Goal: Task Accomplishment & Management: Use online tool/utility

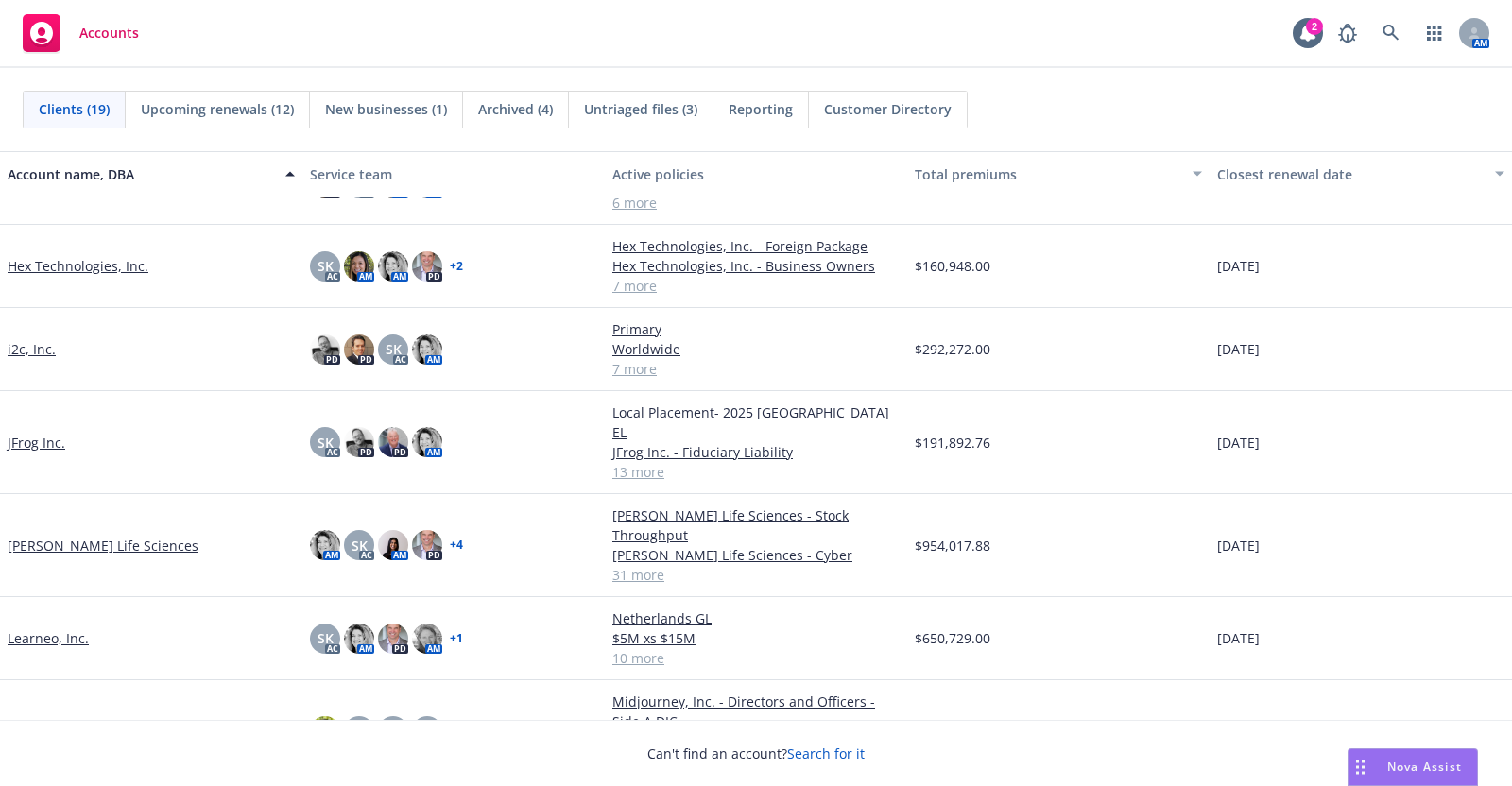
scroll to position [437, 0]
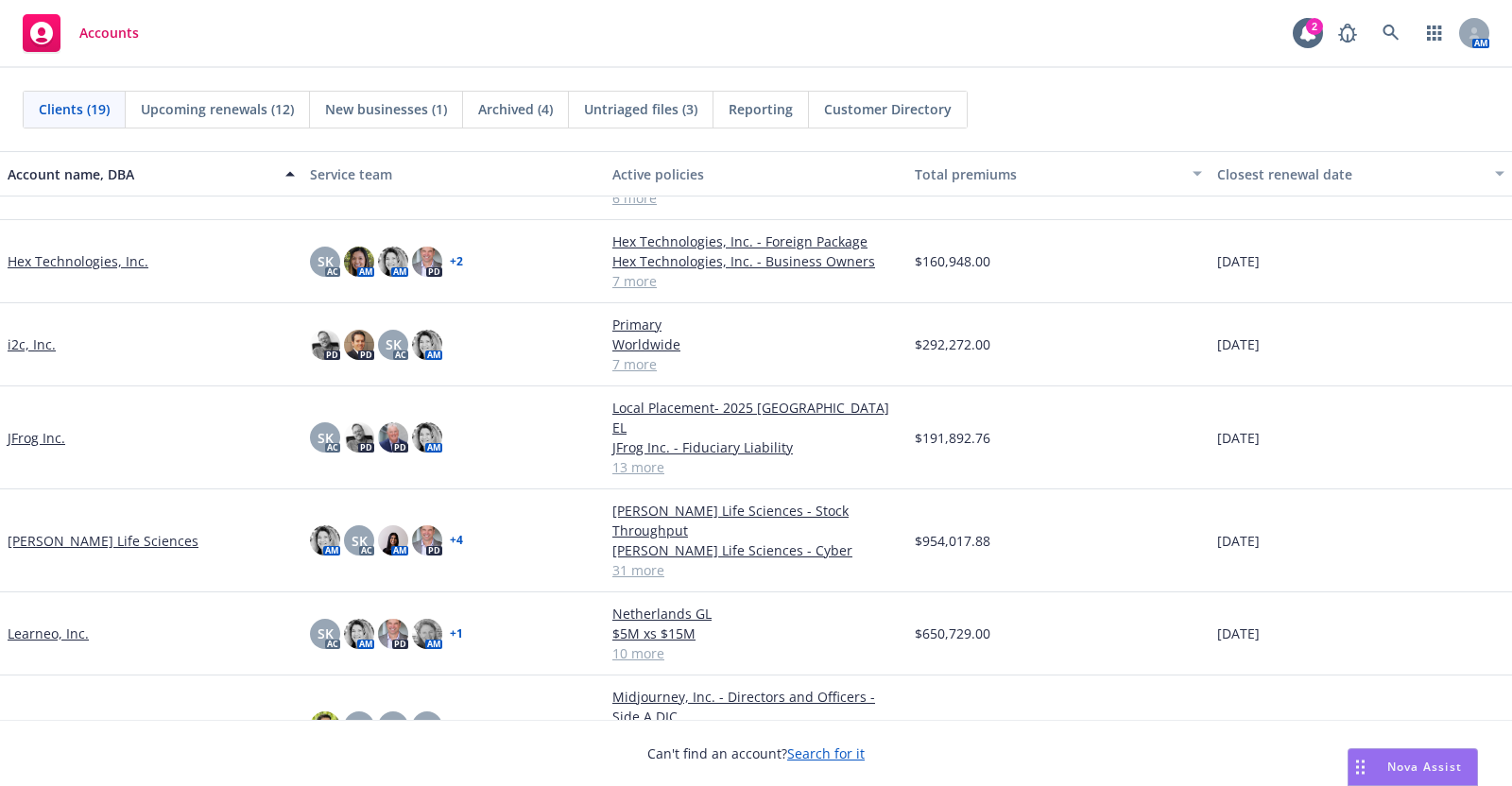
click at [85, 531] on link "Kezar Life Sciences" at bounding box center [103, 540] width 191 height 20
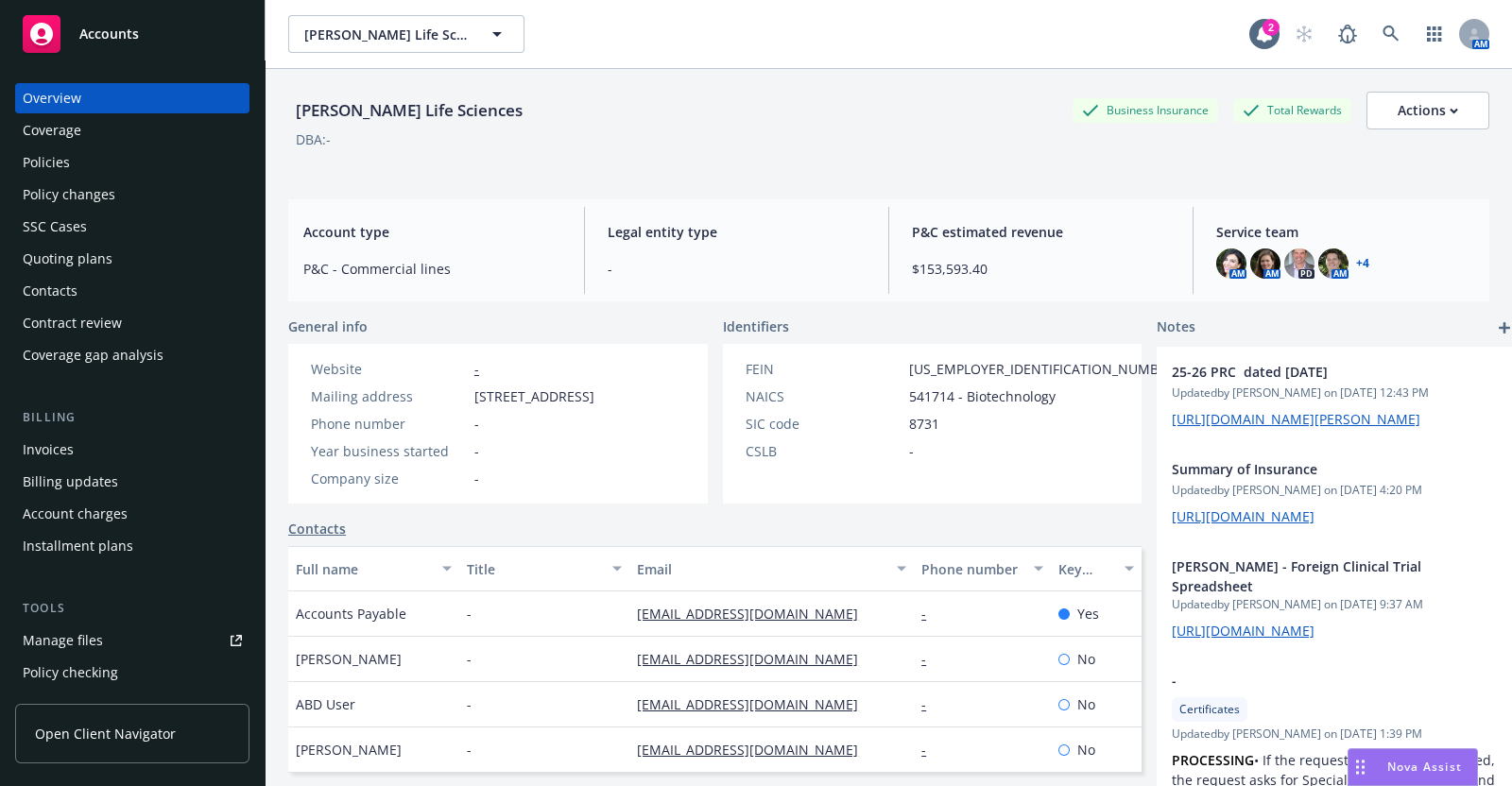
click at [47, 161] on div "Policies" at bounding box center [46, 162] width 47 height 30
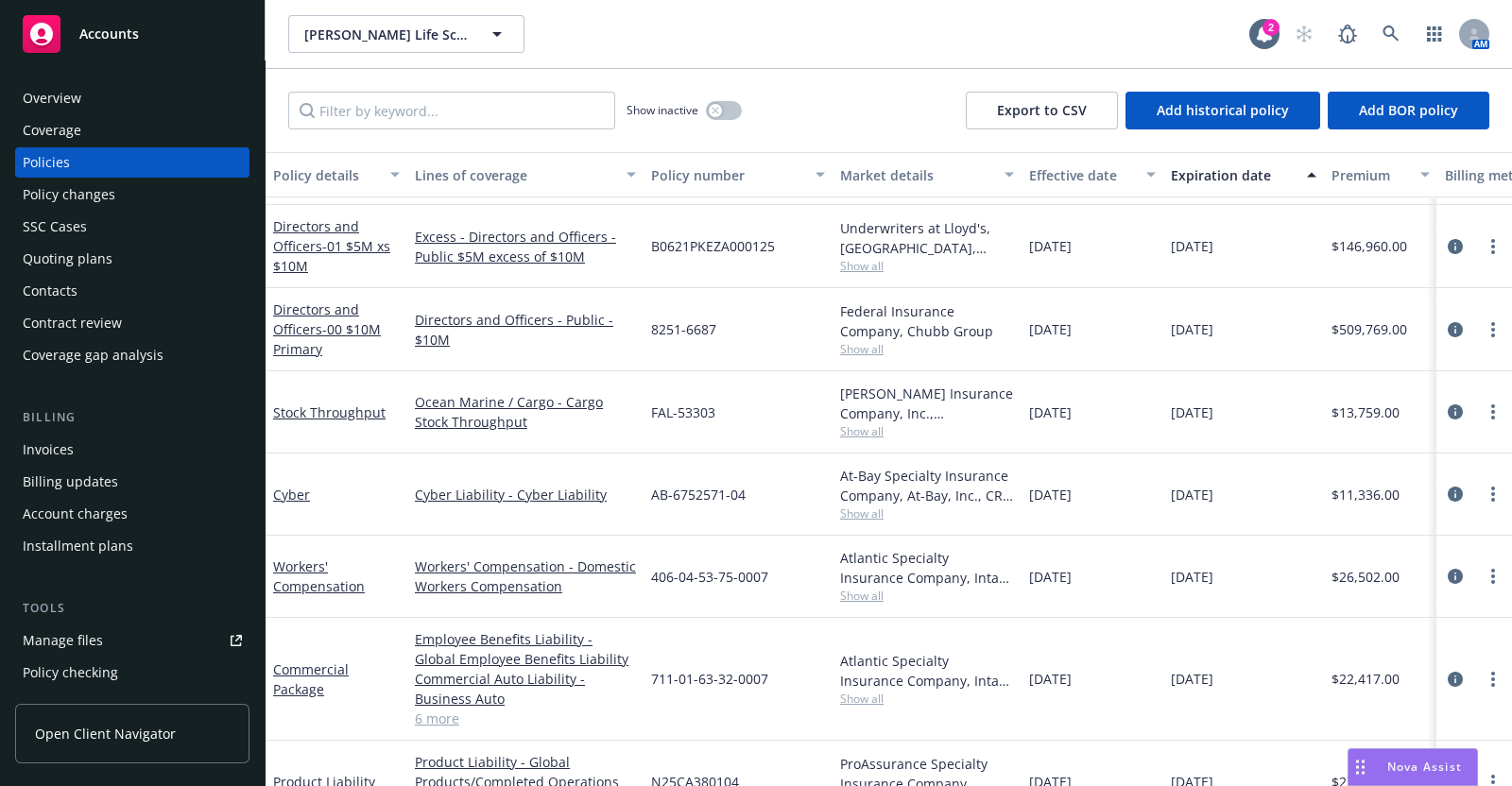
scroll to position [1791, 0]
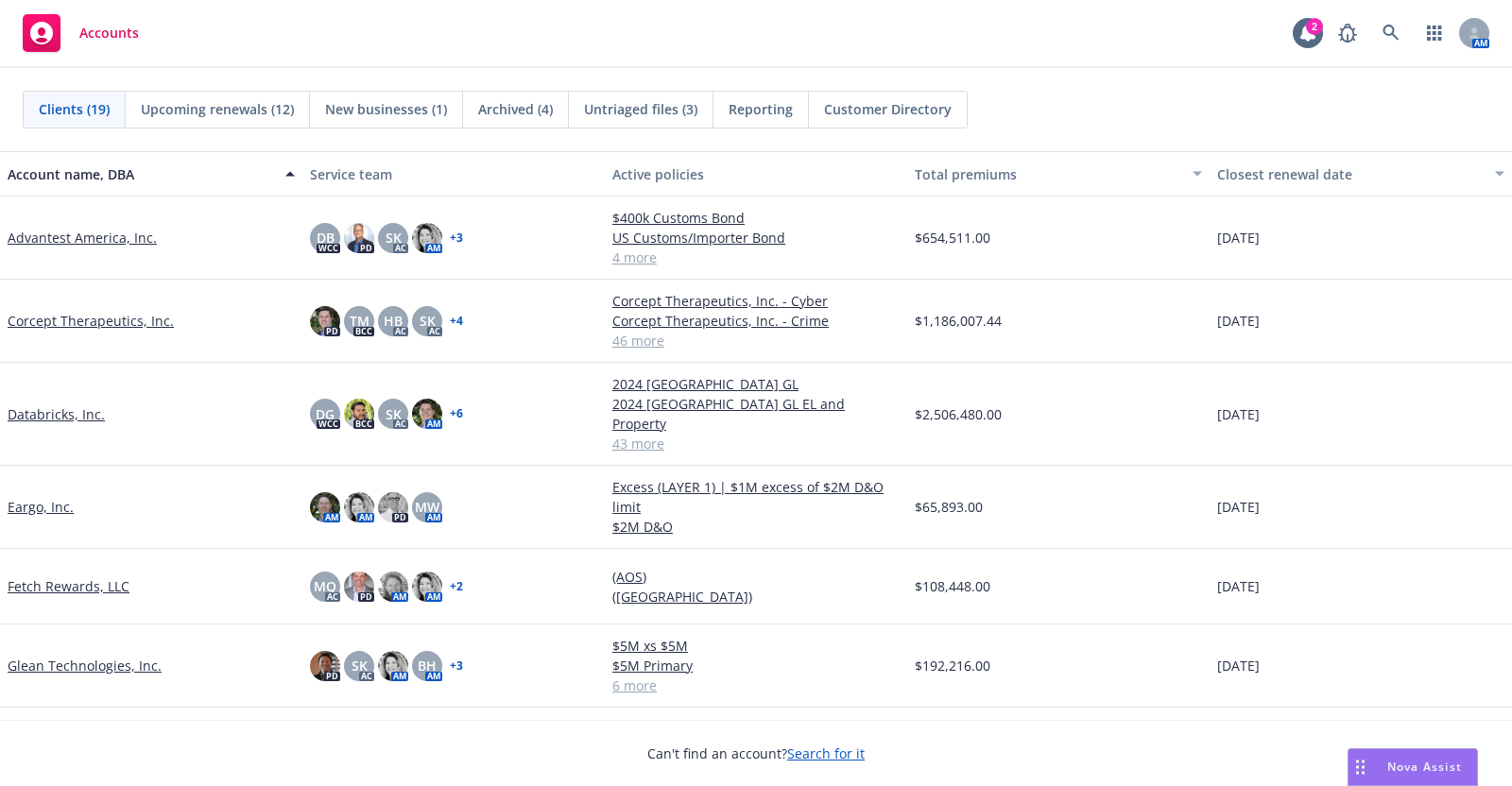
click at [89, 576] on link "Fetch Rewards, LLC" at bounding box center [69, 586] width 122 height 20
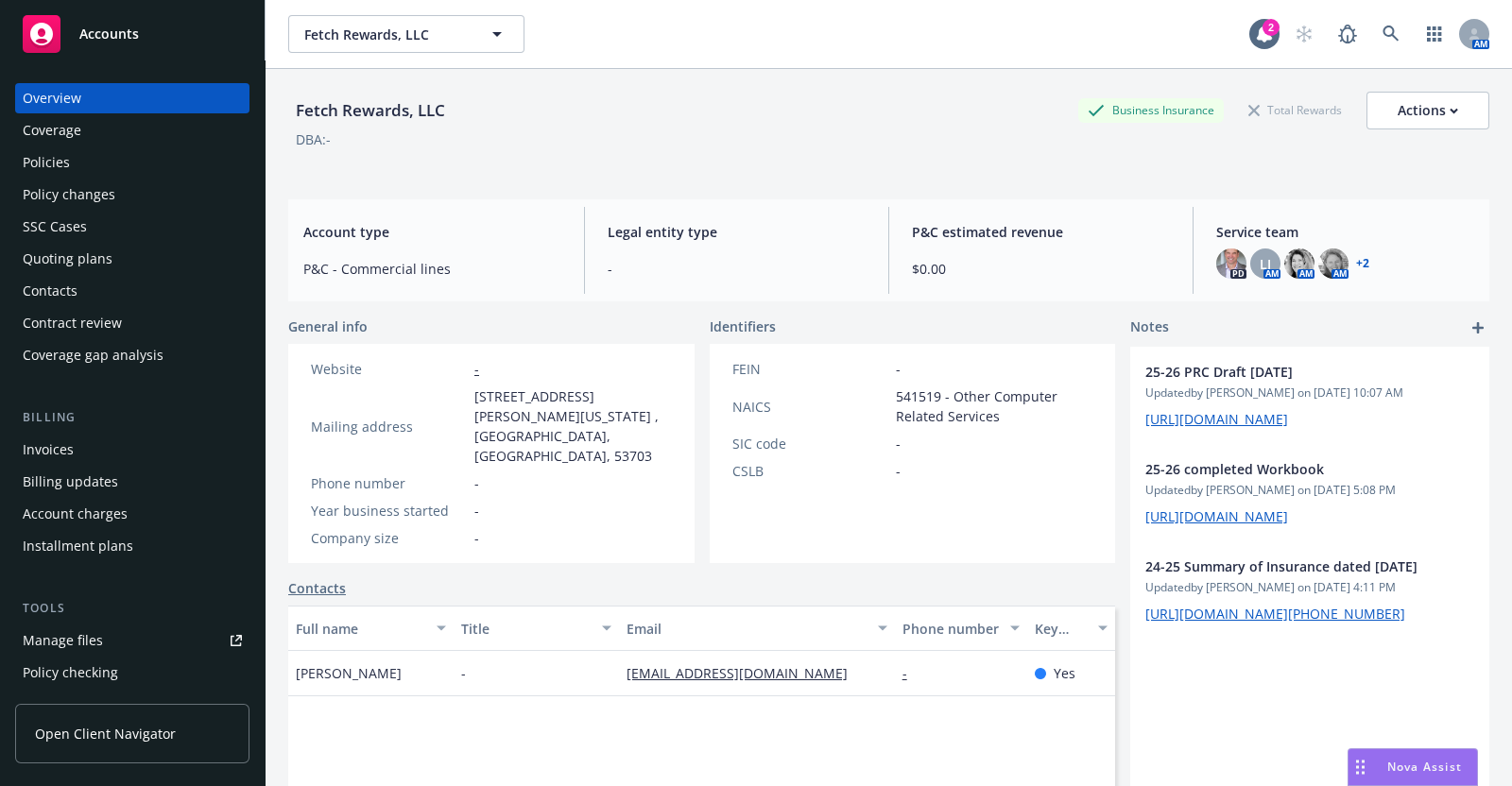
click at [109, 250] on div "Quoting plans" at bounding box center [132, 258] width 219 height 30
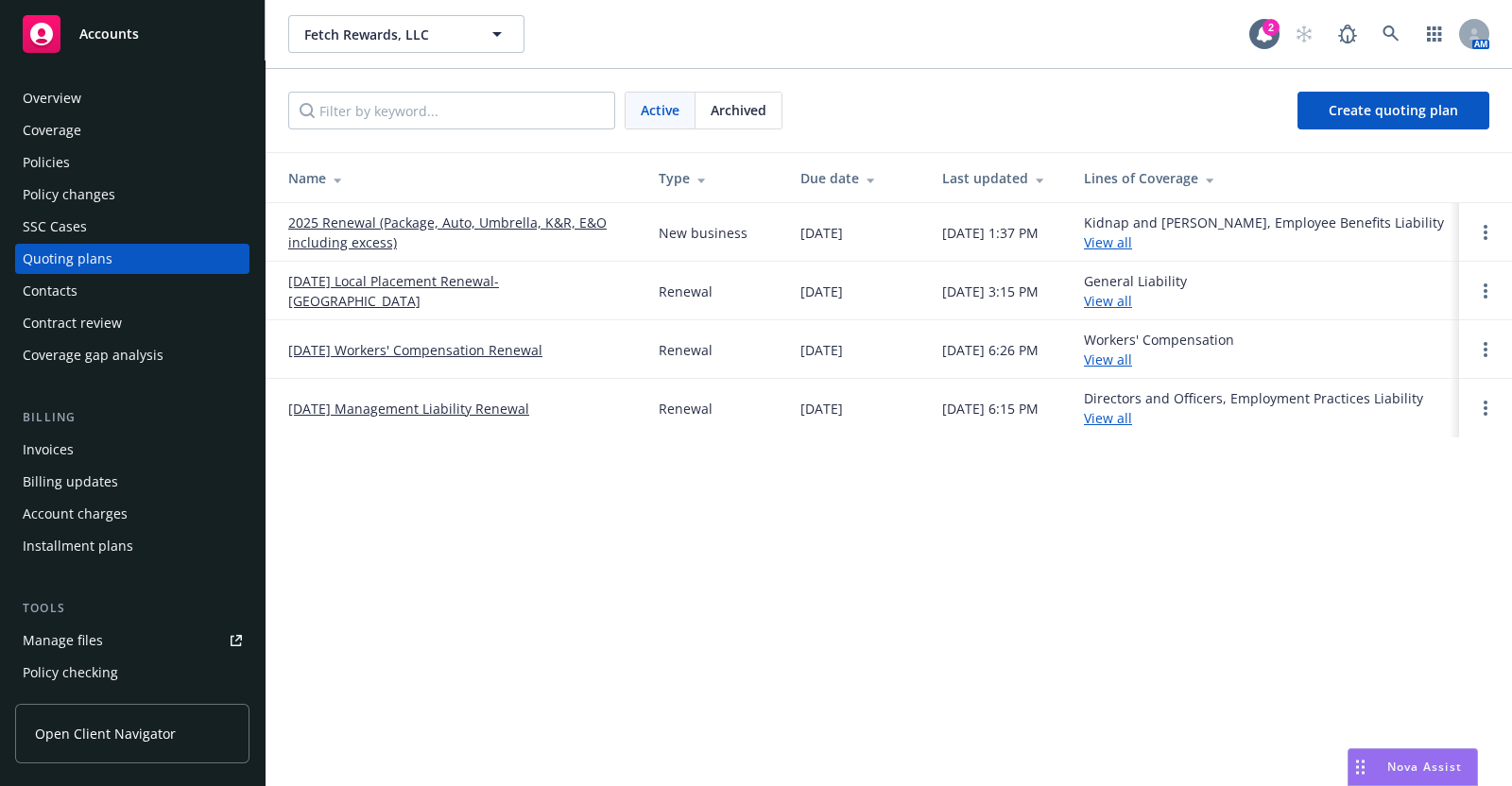
click at [439, 217] on link "2025 Renewal (Package, Auto, Umbrella, K&R, E&O including excess)" at bounding box center [458, 232] width 340 height 39
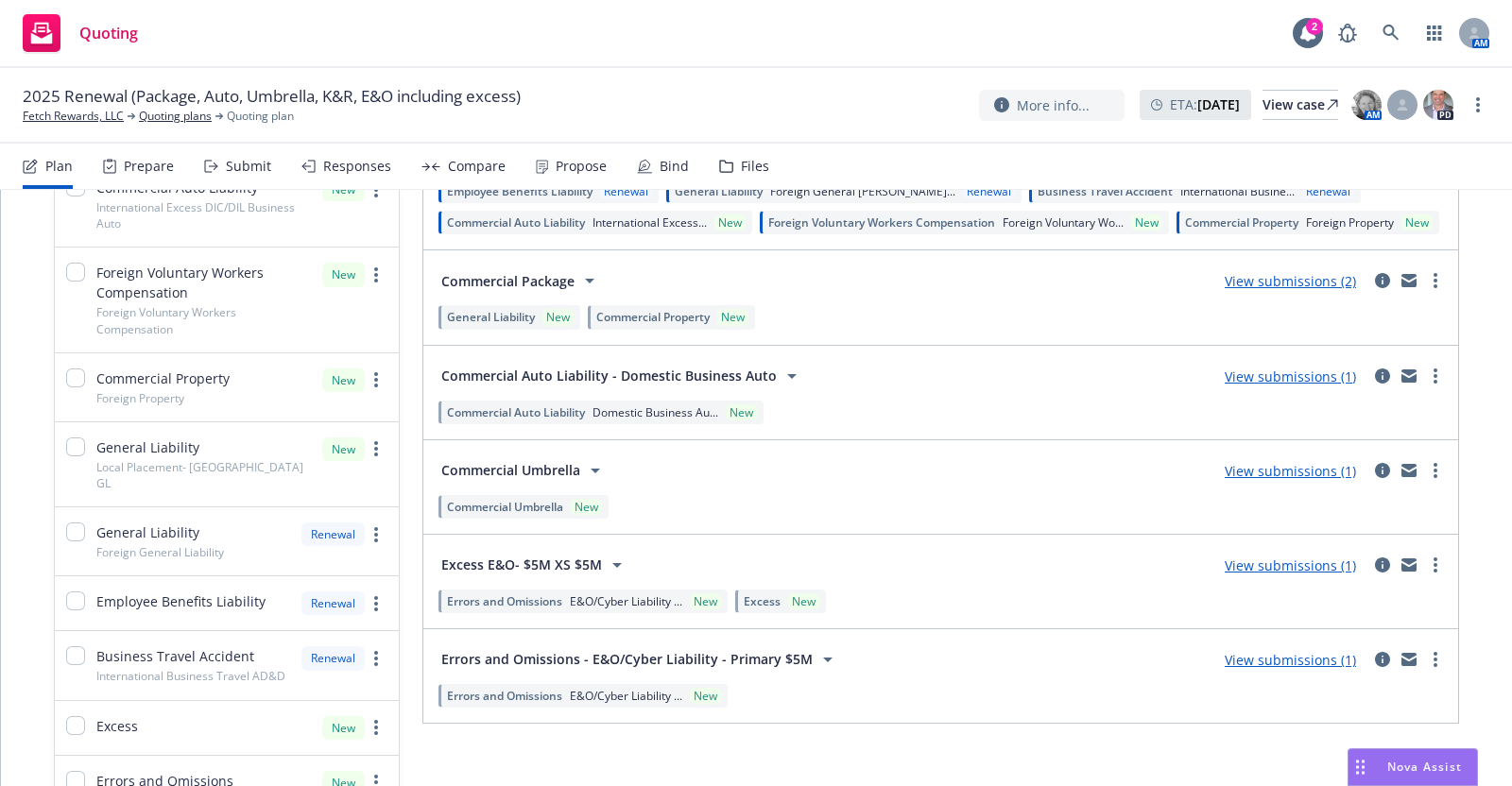
scroll to position [304, 0]
click at [251, 167] on div "Submit" at bounding box center [249, 165] width 45 height 15
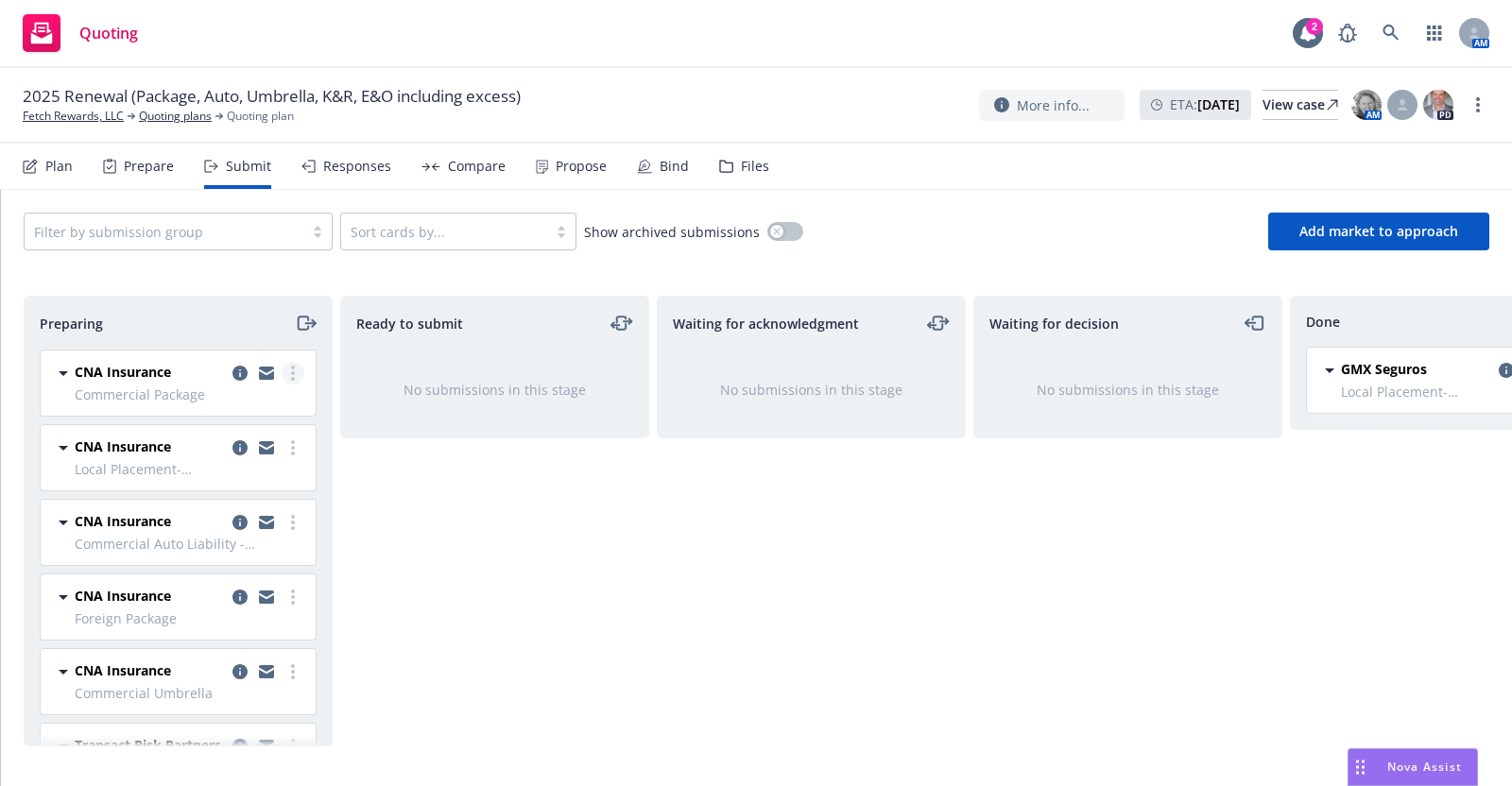
click at [291, 369] on icon "more" at bounding box center [293, 372] width 4 height 15
click at [232, 370] on icon "copy logging email" at bounding box center [239, 372] width 15 height 15
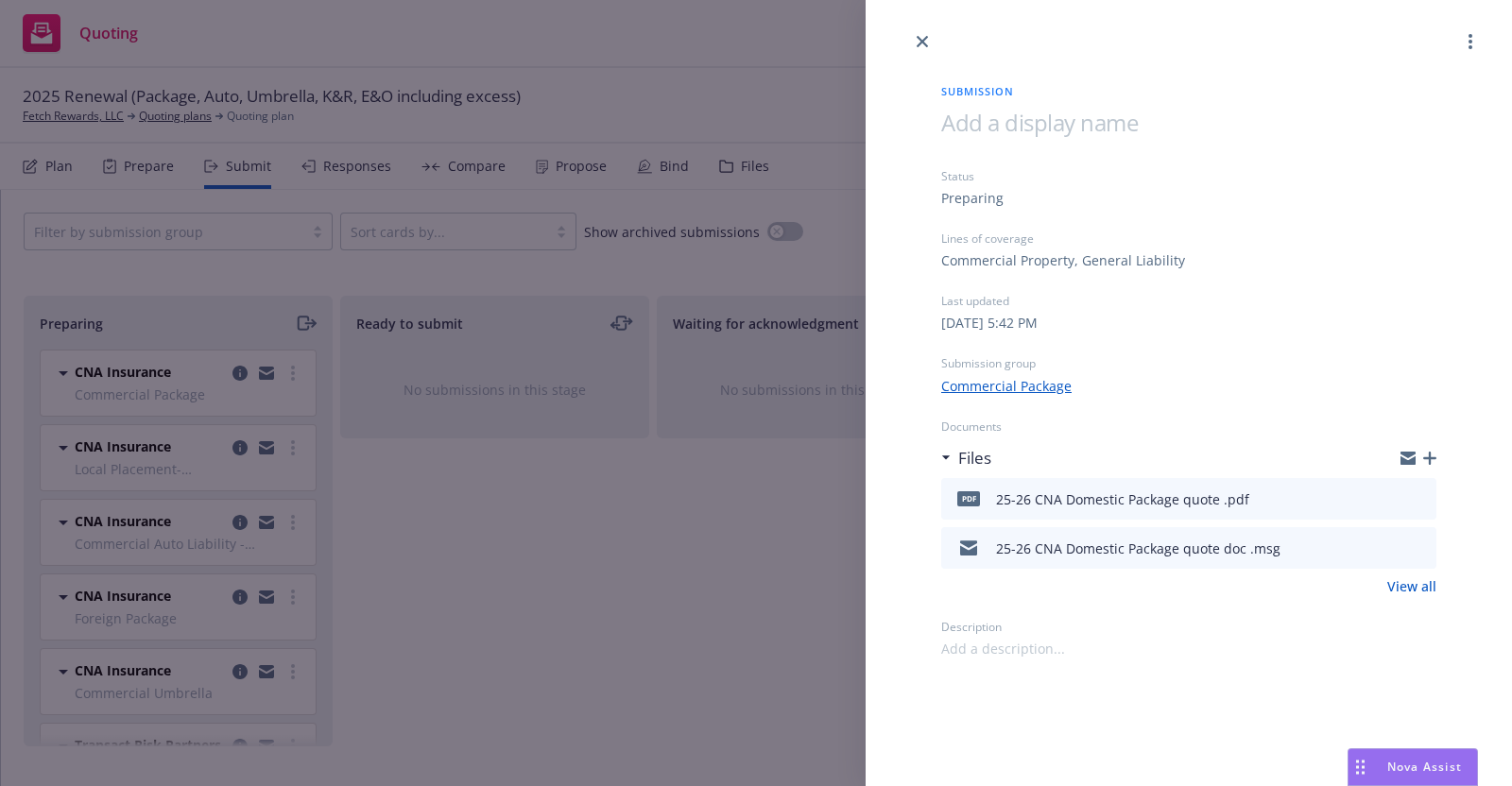
click at [169, 371] on div "Submission Status Preparing Lines of coverage Commercial Property, General Liab…" at bounding box center [756, 393] width 1512 height 786
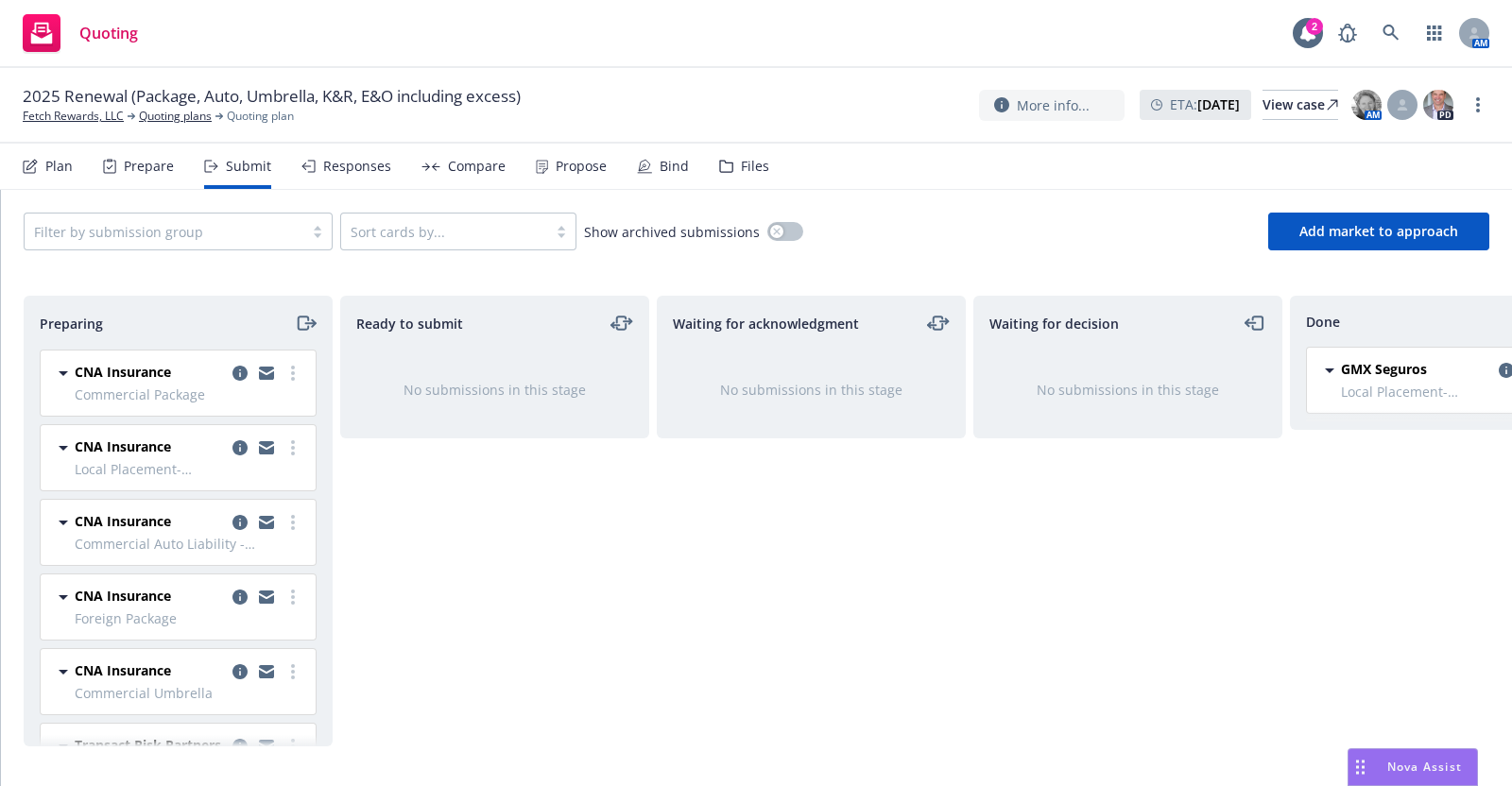
click at [131, 368] on span "CNA Insurance" at bounding box center [123, 371] width 96 height 20
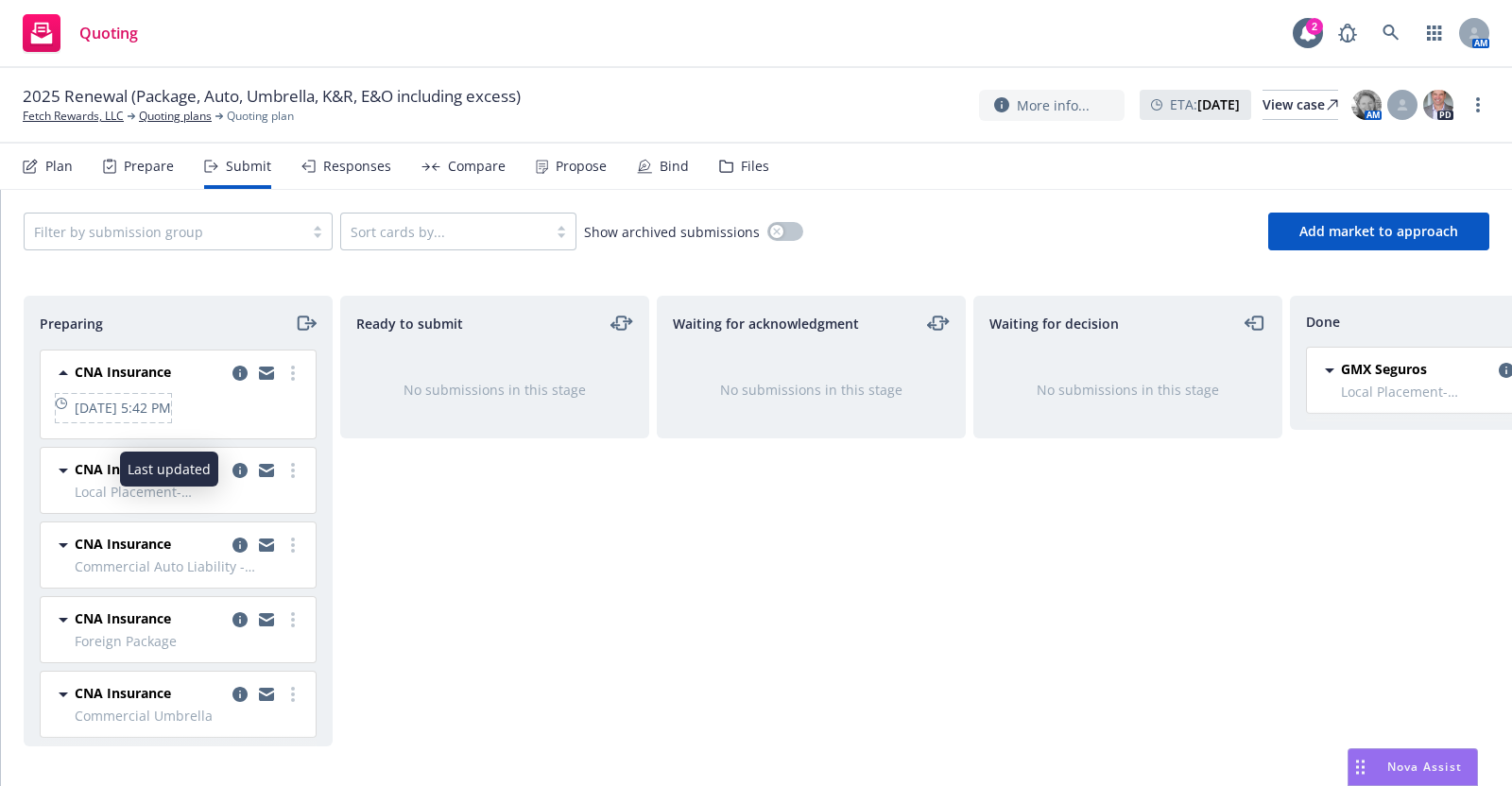
click at [153, 403] on span "[DATE] 5:42 PM" at bounding box center [123, 408] width 96 height 20
click at [143, 365] on span "CNA Insurance" at bounding box center [123, 371] width 96 height 20
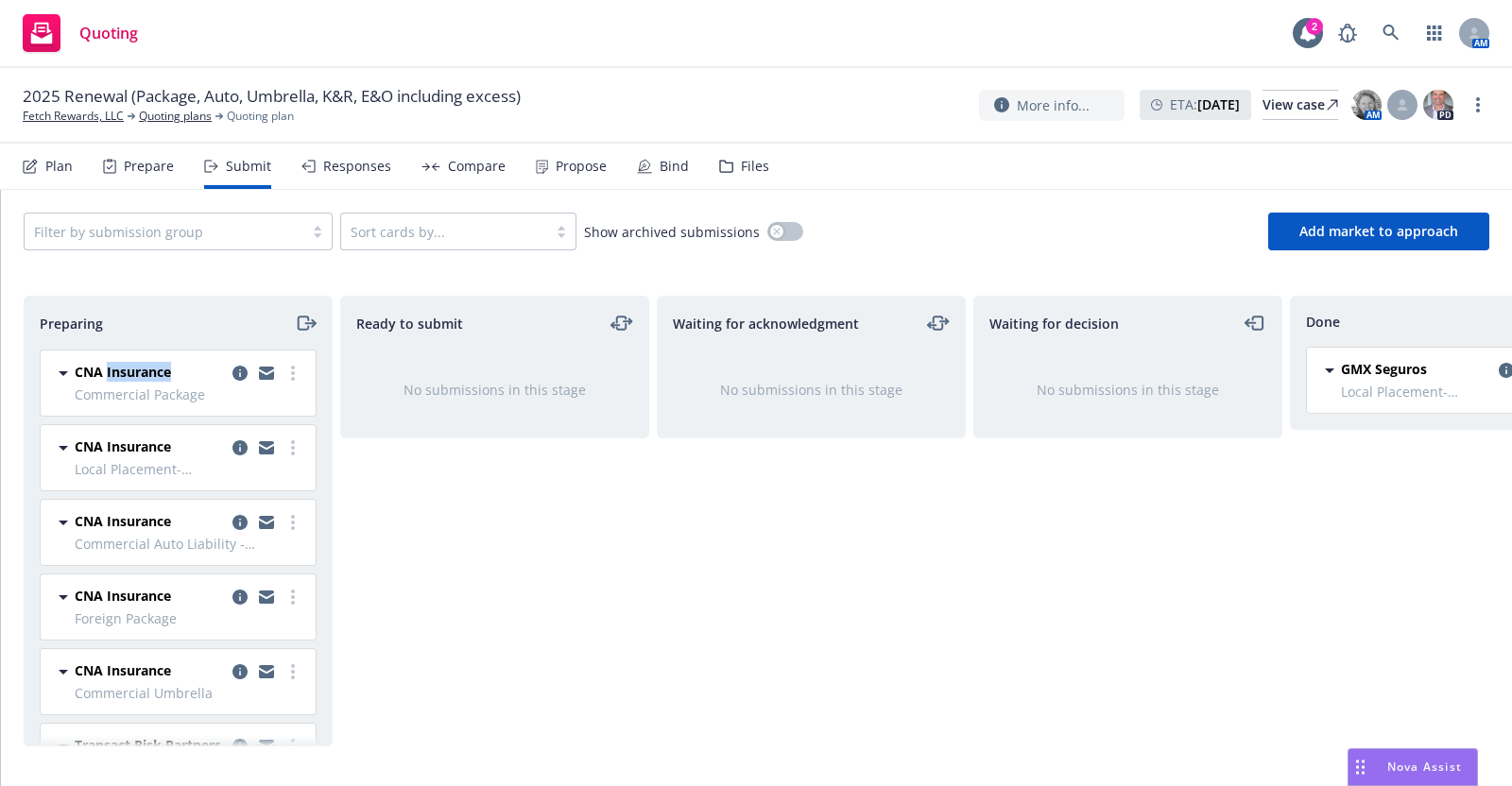
click at [143, 365] on span "CNA Insurance" at bounding box center [123, 371] width 96 height 20
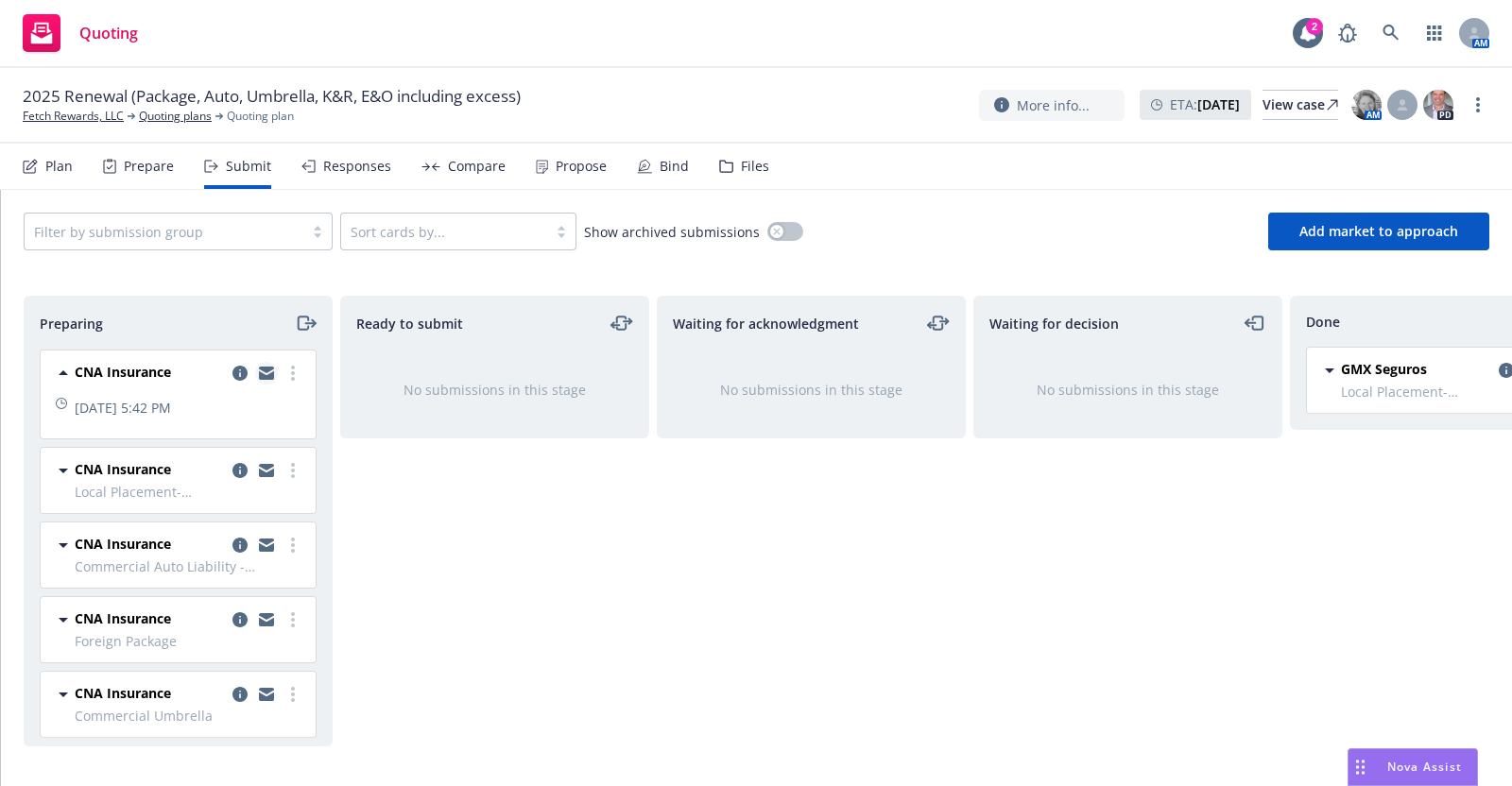
click at [259, 370] on icon "copy logging email" at bounding box center [265, 372] width 15 height 13
click at [291, 366] on circle "more" at bounding box center [293, 367] width 4 height 4
click at [137, 367] on span "CNA Insurance" at bounding box center [123, 371] width 96 height 20
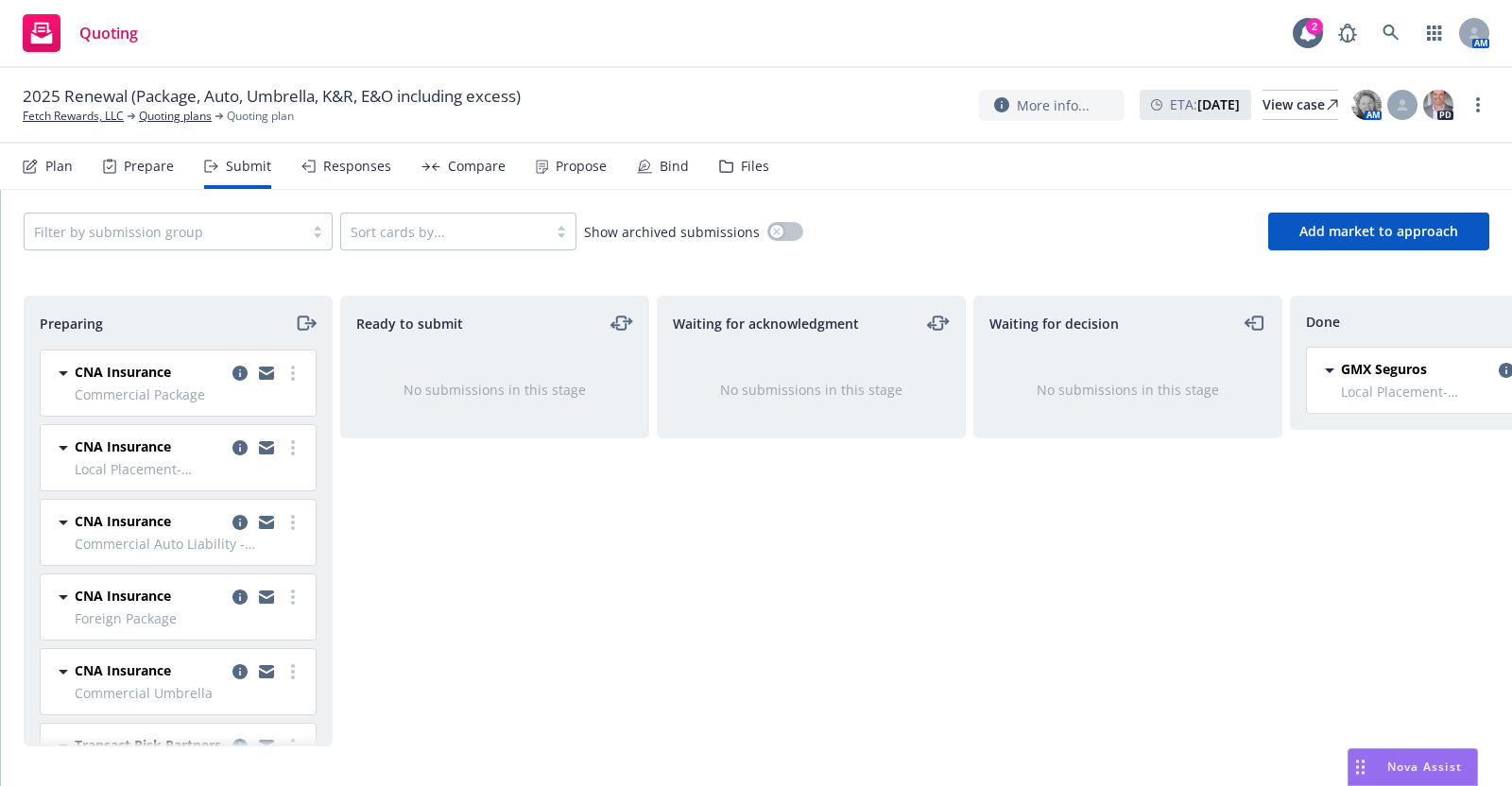
click at [61, 365] on icon at bounding box center [63, 372] width 23 height 23
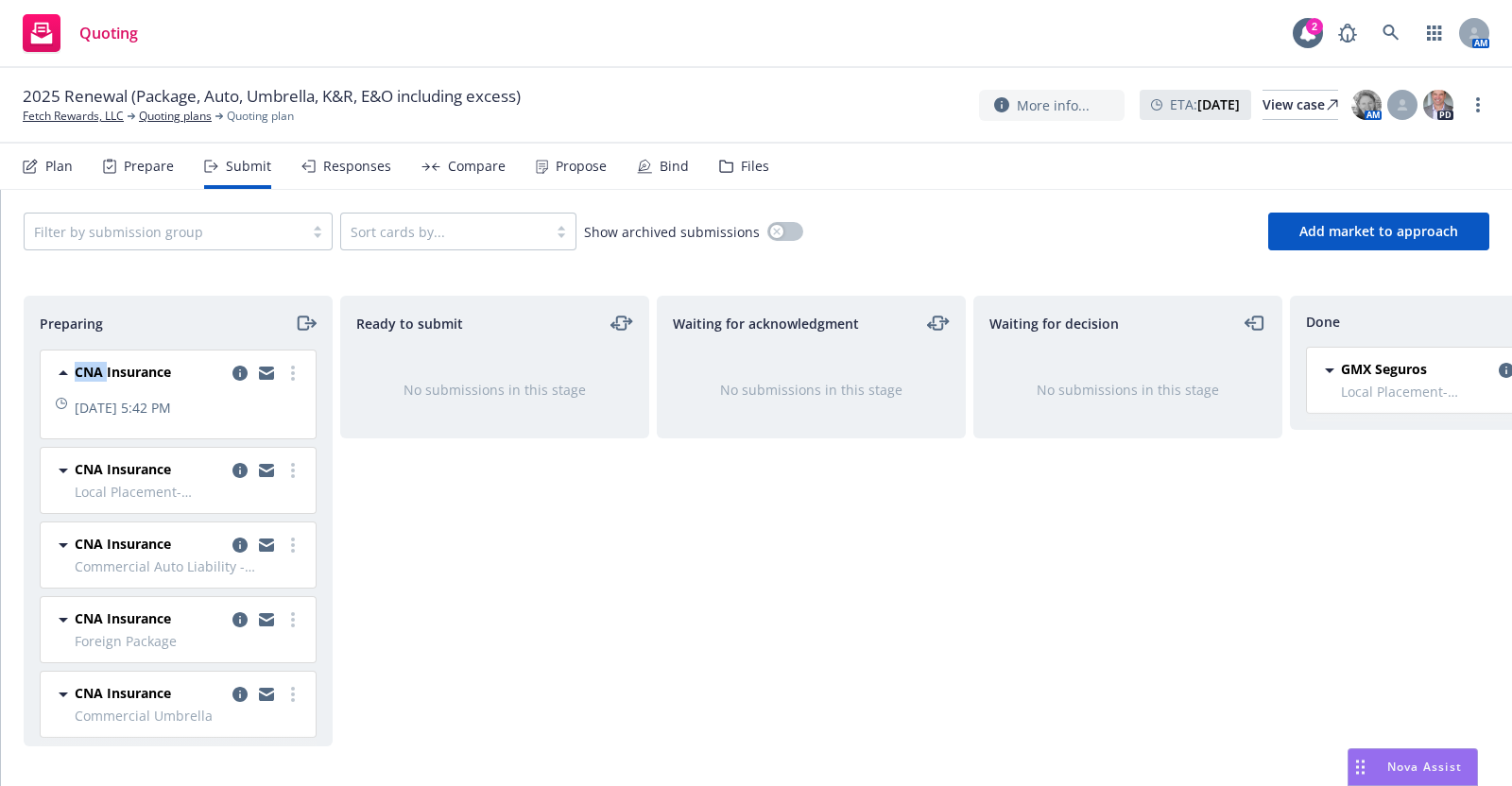
click at [61, 365] on icon at bounding box center [63, 372] width 23 height 23
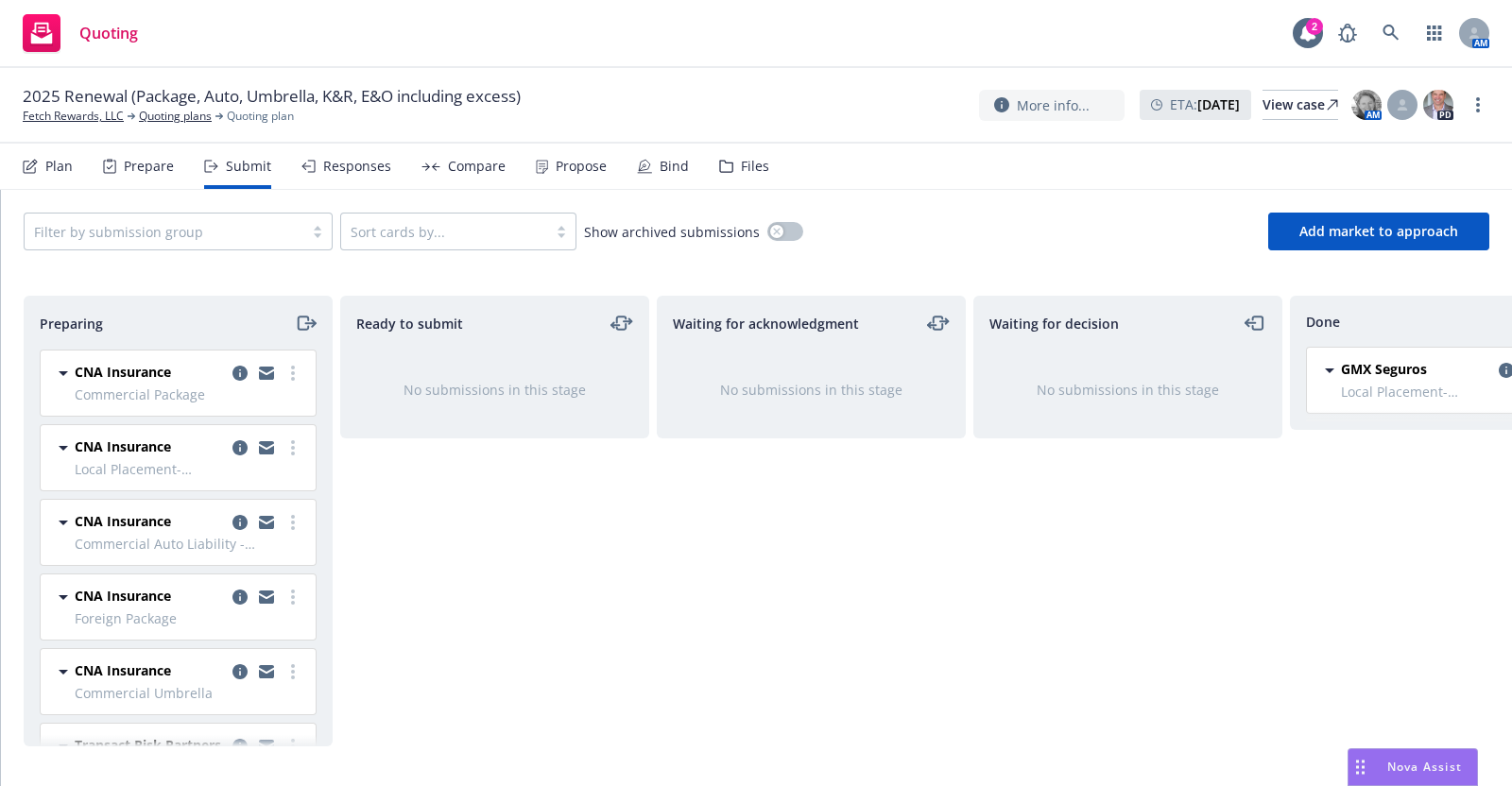
click at [133, 365] on span "CNA Insurance" at bounding box center [123, 371] width 96 height 20
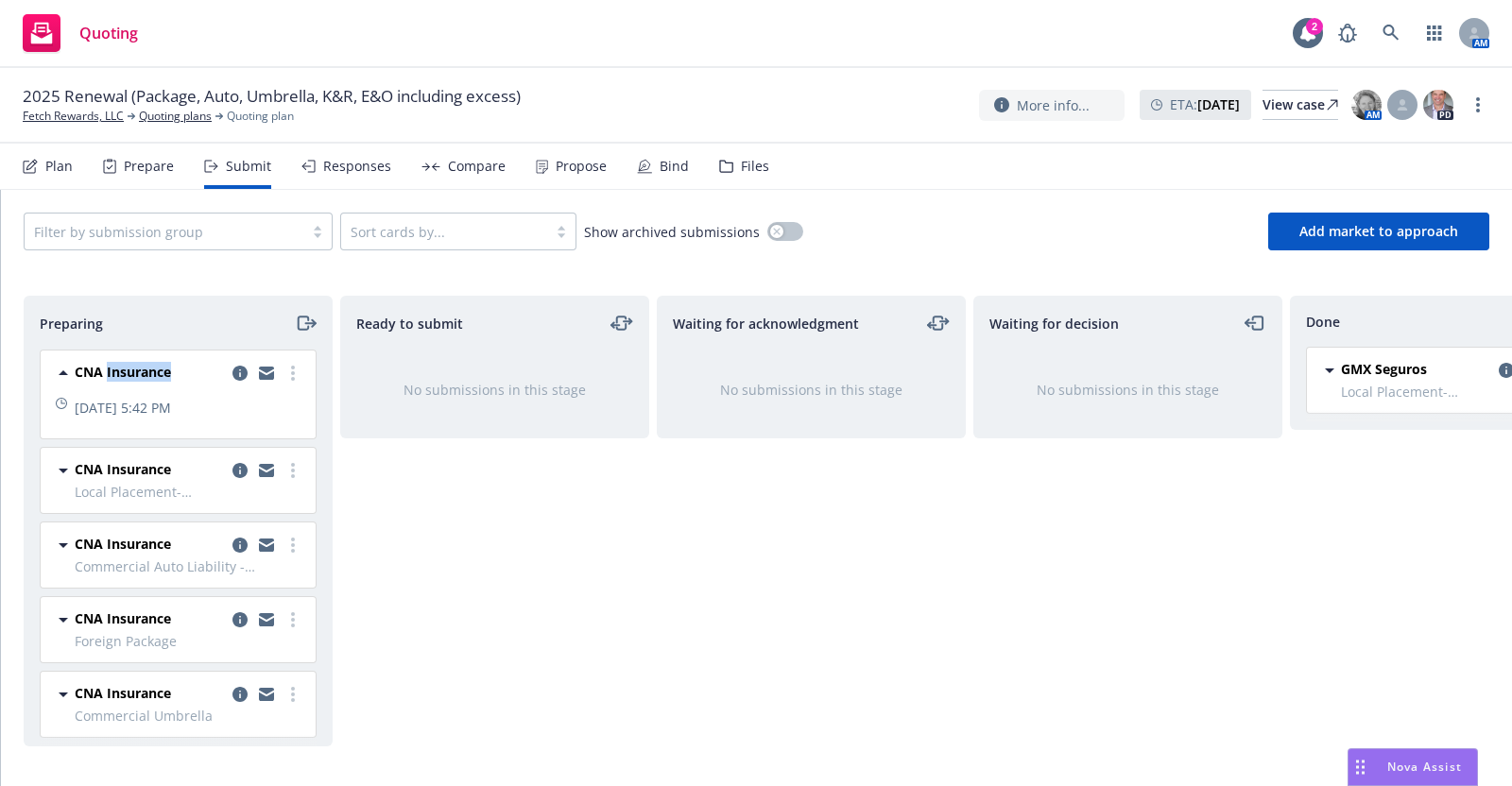
click at [133, 365] on span "CNA Insurance" at bounding box center [123, 371] width 96 height 20
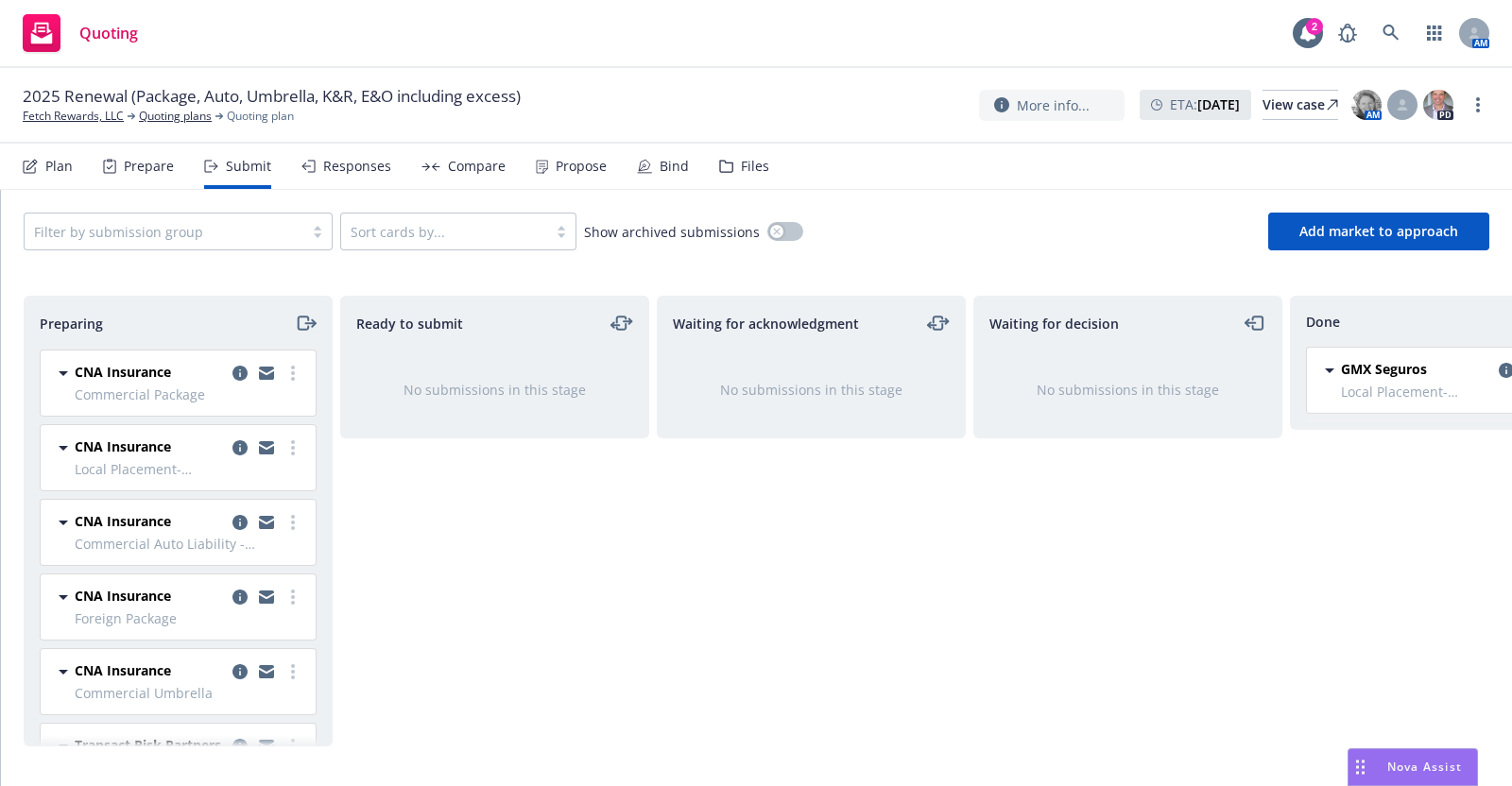
click at [133, 395] on span "Commercial Package" at bounding box center [190, 394] width 230 height 20
click at [232, 370] on icon "copy logging email" at bounding box center [239, 372] width 15 height 15
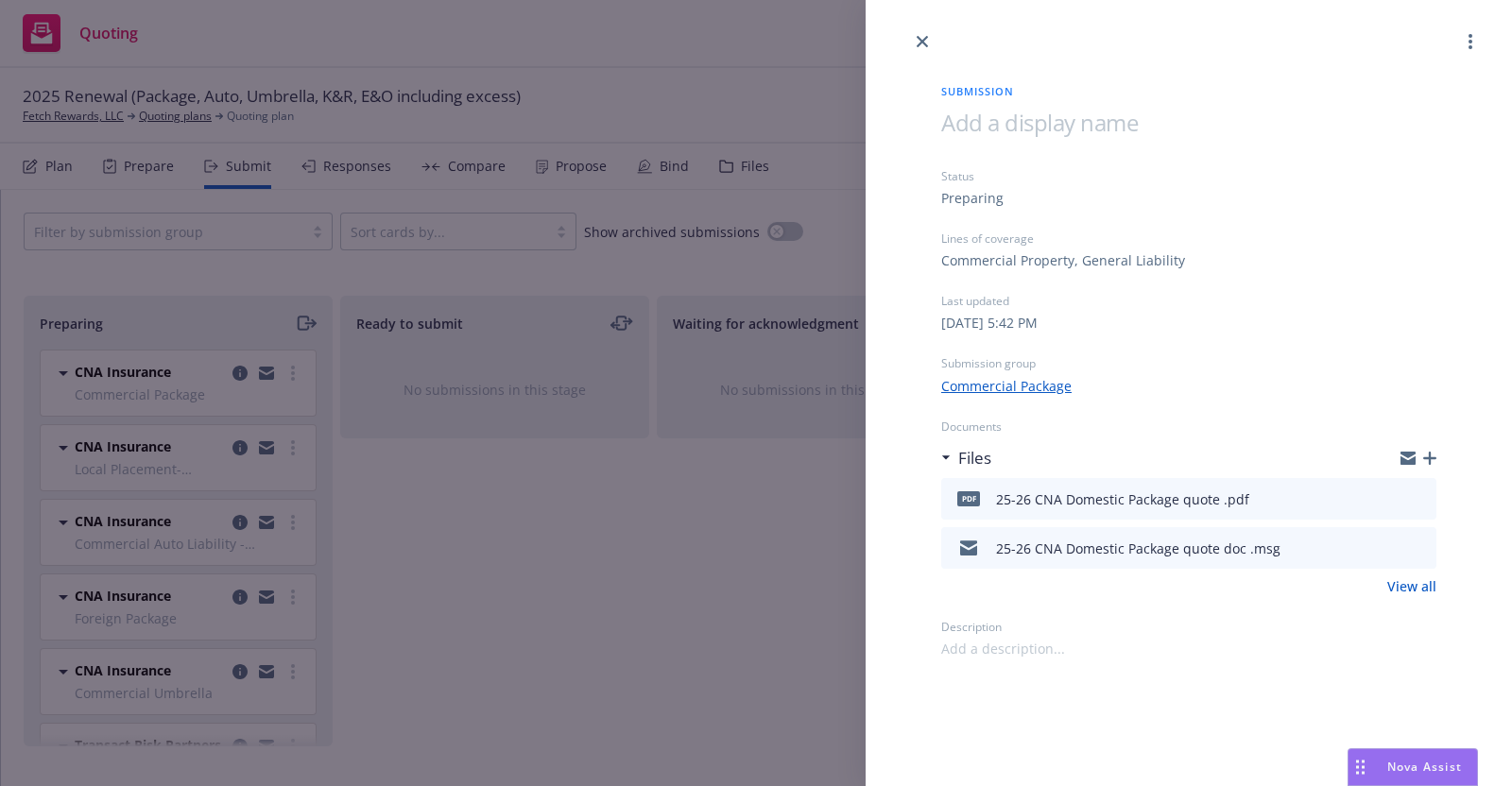
click at [1023, 383] on link "Commercial Package" at bounding box center [1006, 386] width 131 height 20
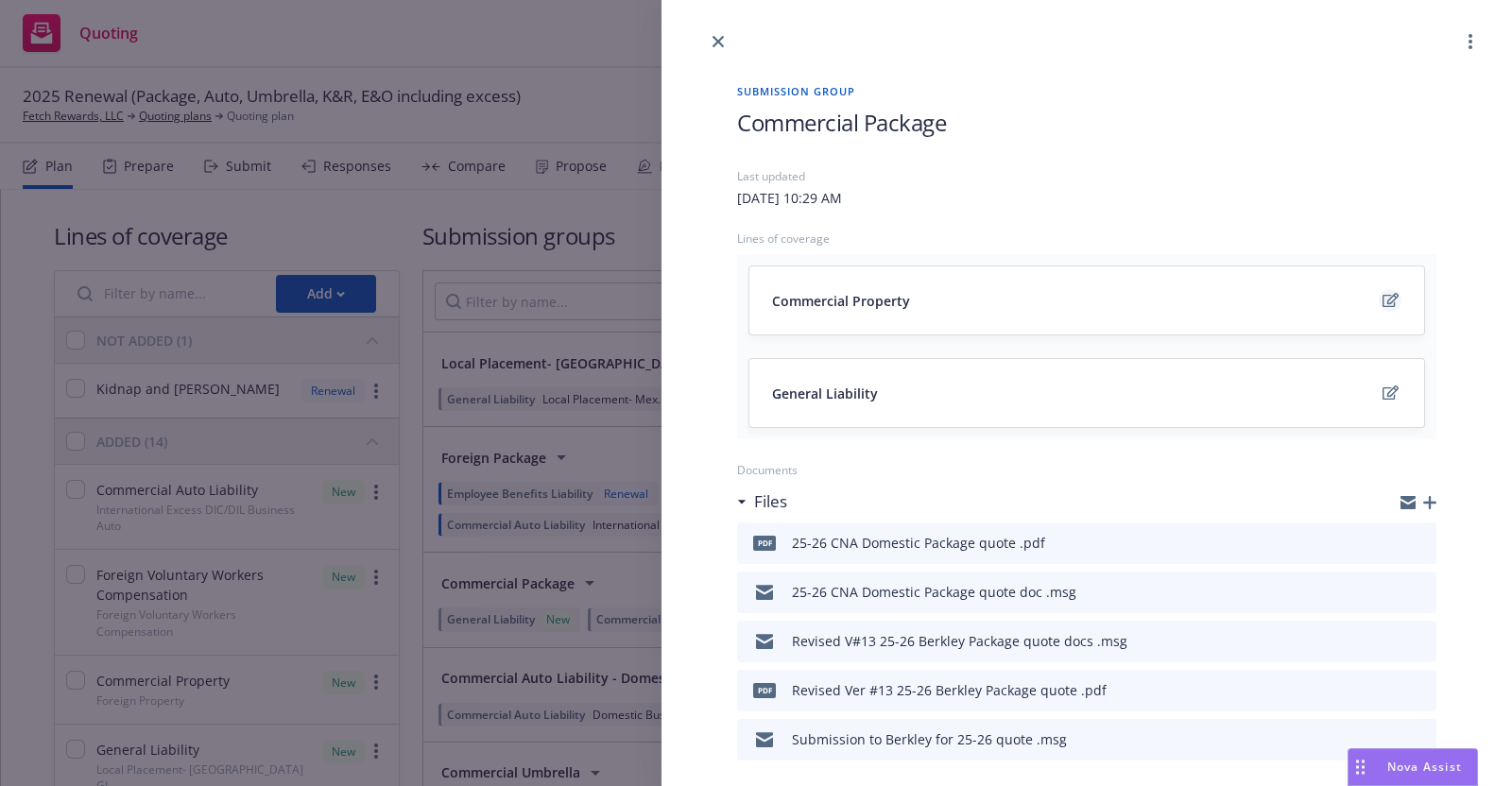
click at [1382, 298] on icon "edit" at bounding box center [1390, 300] width 16 height 14
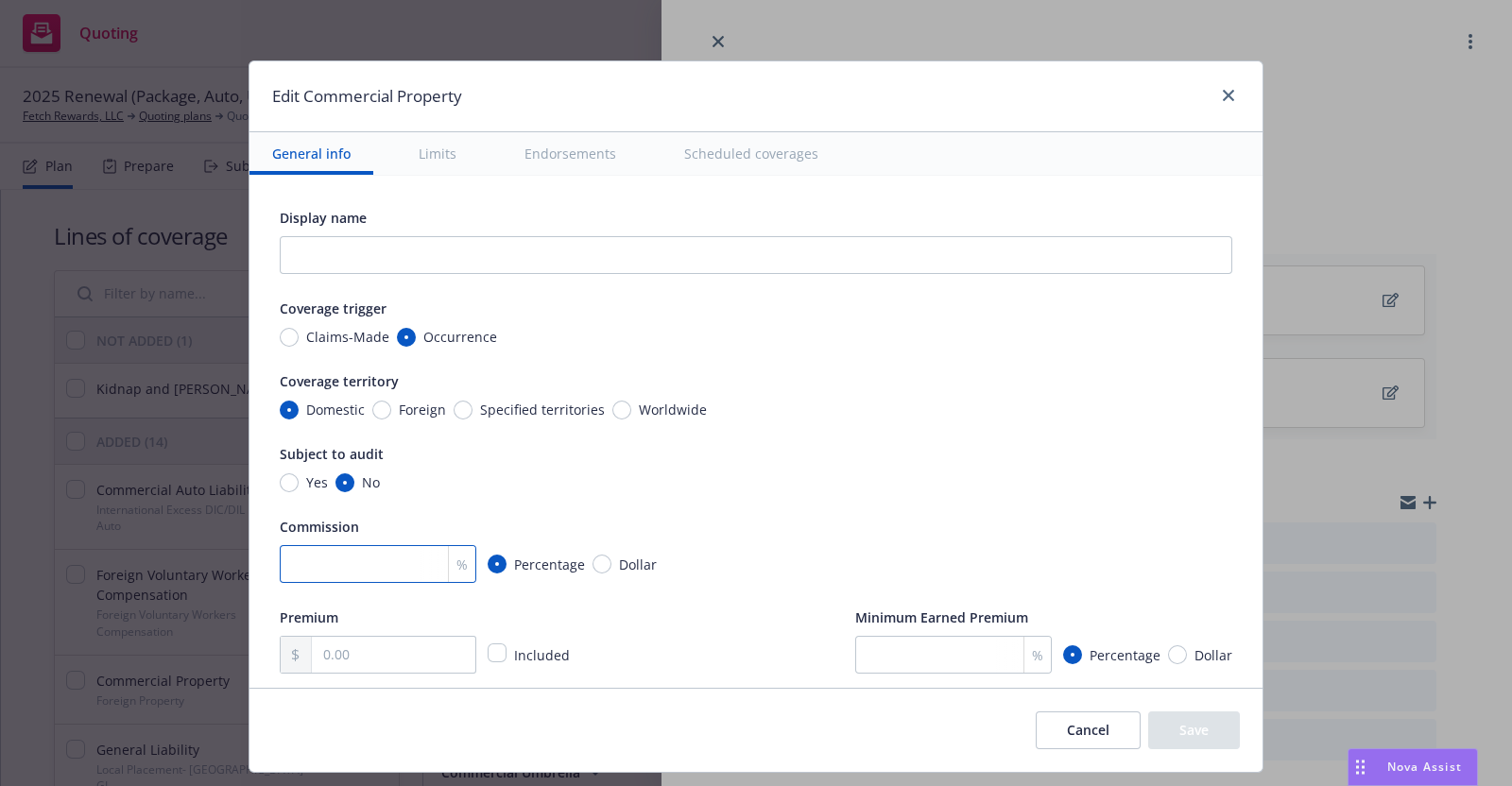
click at [373, 557] on input "number" at bounding box center [378, 564] width 197 height 37
type input "20"
click at [657, 633] on div "Premium Included Minimum Earned Premium % Percentage Dollar" at bounding box center [755, 639] width 953 height 68
click at [353, 653] on input "text" at bounding box center [393, 654] width 163 height 36
